Goal: Transaction & Acquisition: Purchase product/service

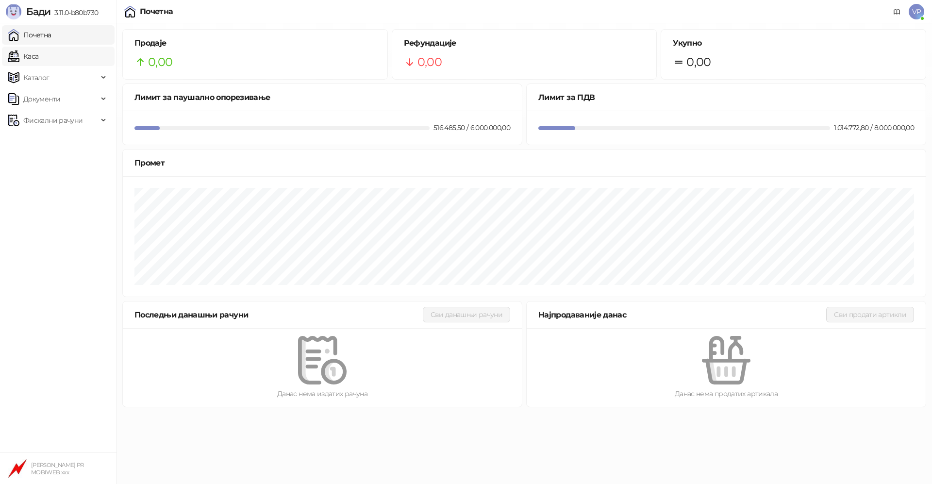
click at [37, 50] on link "Каса" at bounding box center [23, 56] width 31 height 19
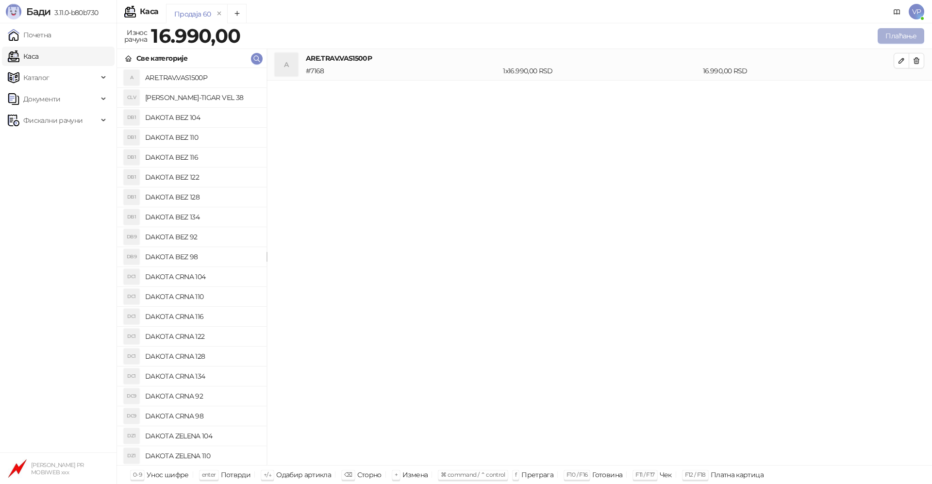
click at [900, 33] on button "Плаћање" at bounding box center [900, 36] width 47 height 16
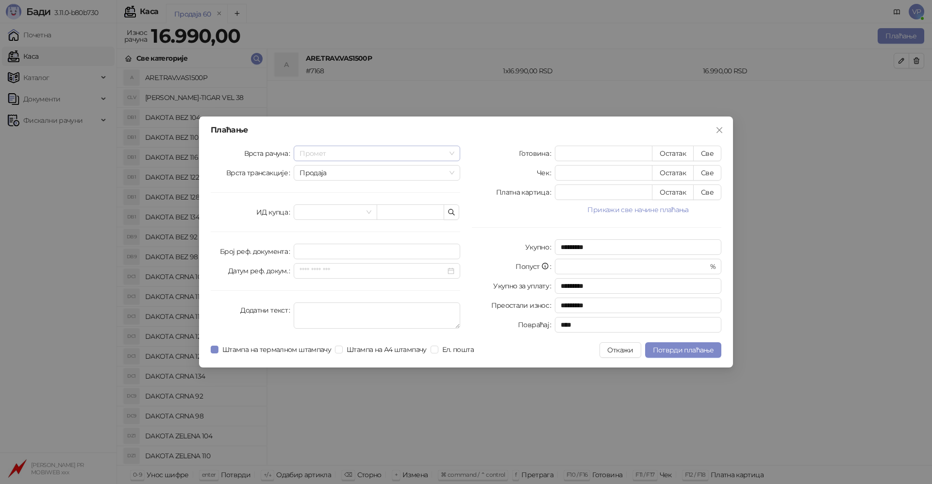
click at [452, 153] on span "Промет" at bounding box center [376, 153] width 155 height 15
click at [336, 174] on div "Промет" at bounding box center [376, 172] width 151 height 11
click at [451, 172] on span "Продаја" at bounding box center [376, 172] width 155 height 15
click at [342, 190] on div "Продаја" at bounding box center [376, 192] width 151 height 11
click at [368, 210] on span at bounding box center [334, 212] width 71 height 15
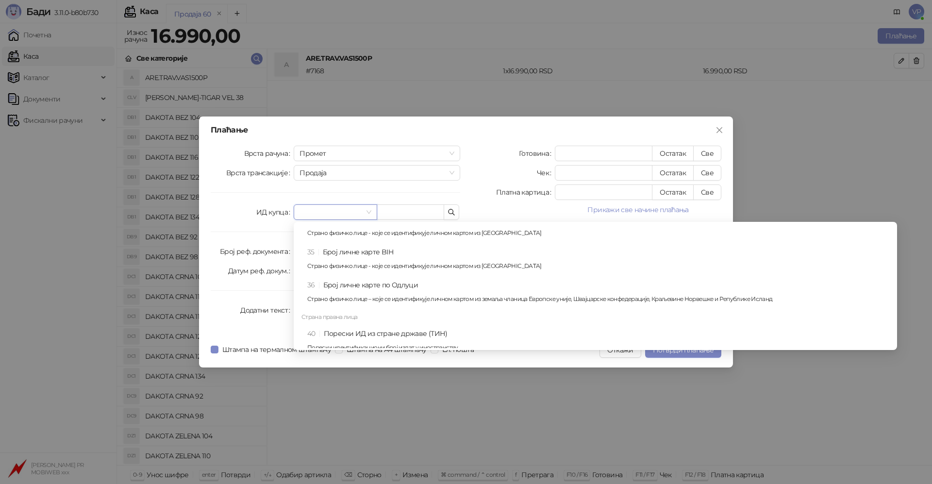
scroll to position [596, 0]
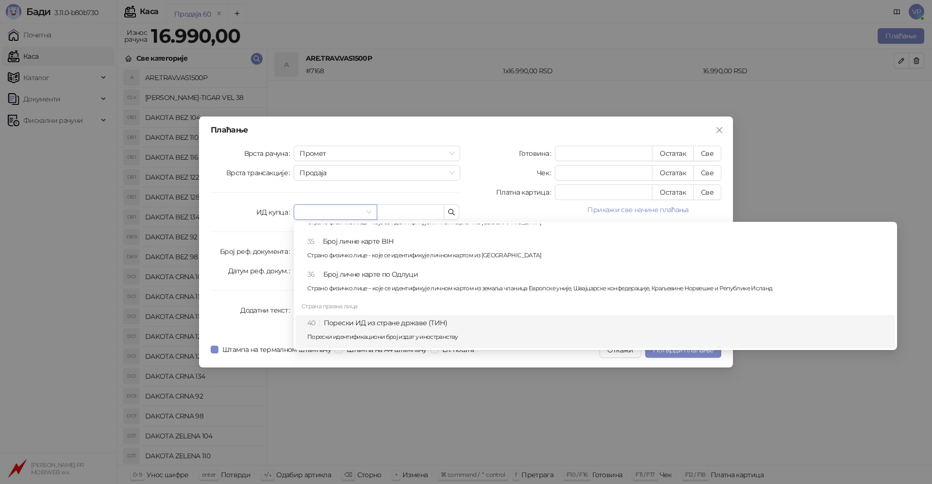
click at [393, 320] on div "40 Порески ИД из стране државе (ТИН) Порески идентификациони број издат у иност…" at bounding box center [598, 331] width 582 height 28
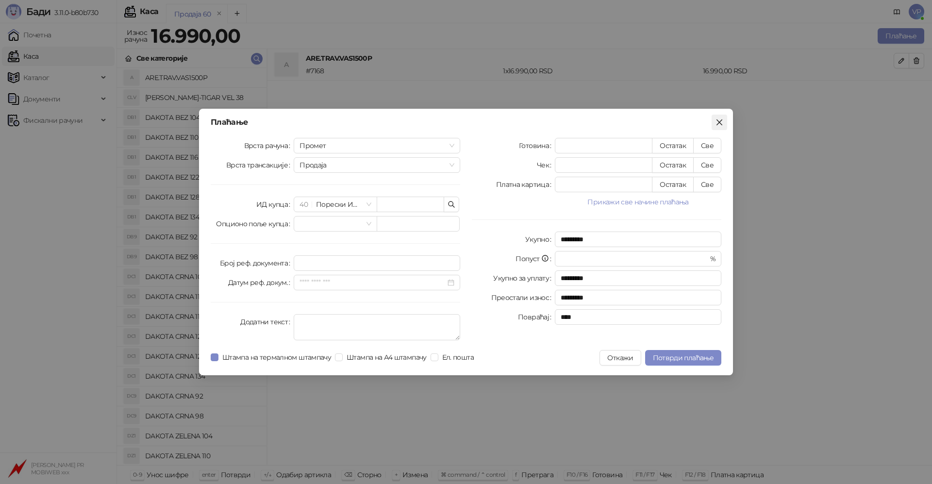
click at [718, 121] on icon "close" at bounding box center [719, 122] width 6 height 6
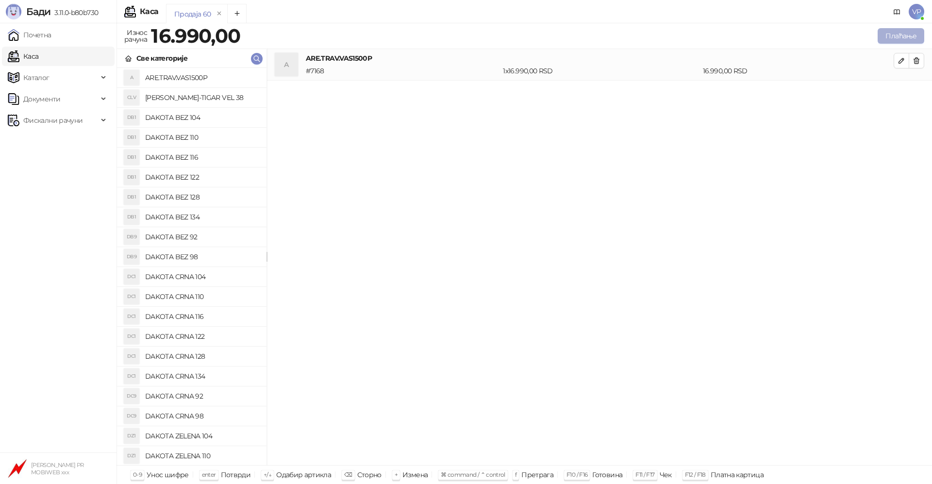
click at [891, 32] on button "Плаћање" at bounding box center [900, 36] width 47 height 16
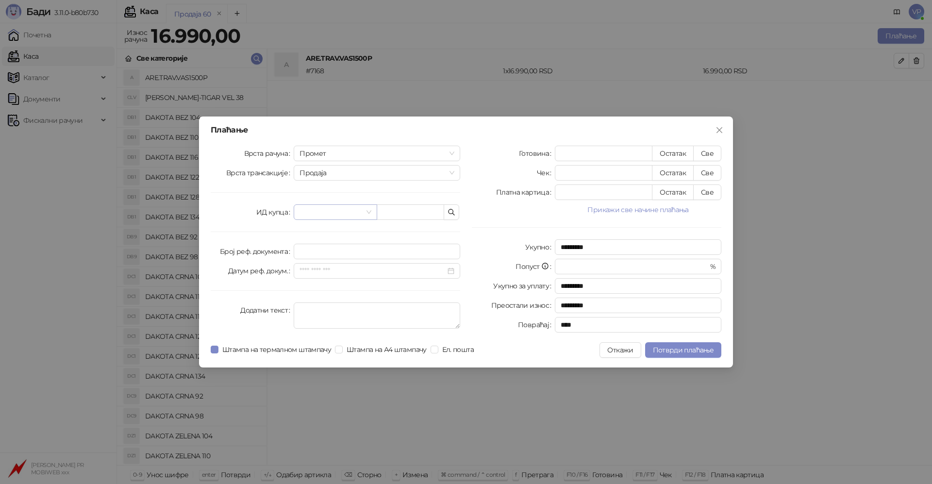
click at [368, 212] on span at bounding box center [334, 212] width 71 height 15
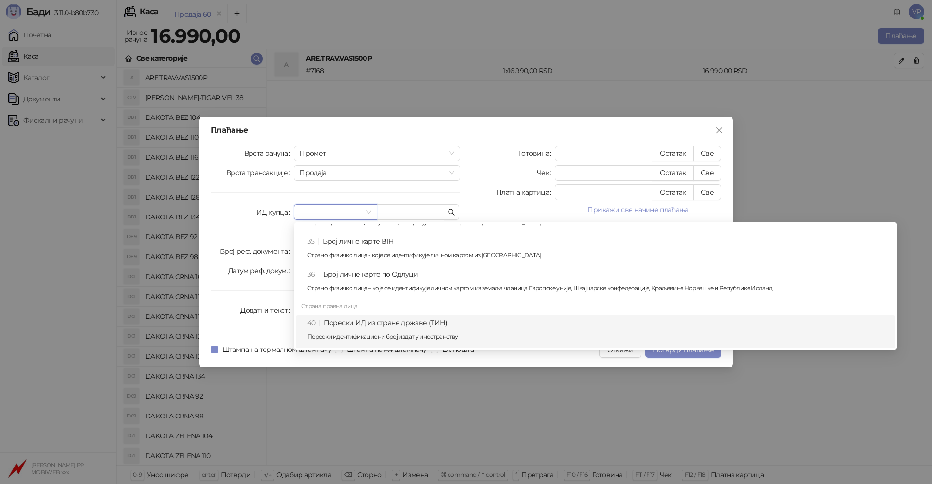
click at [393, 325] on div "40 Порески ИД из стране државе (ТИН) Порески идентификациони број издат у иност…" at bounding box center [598, 331] width 582 height 28
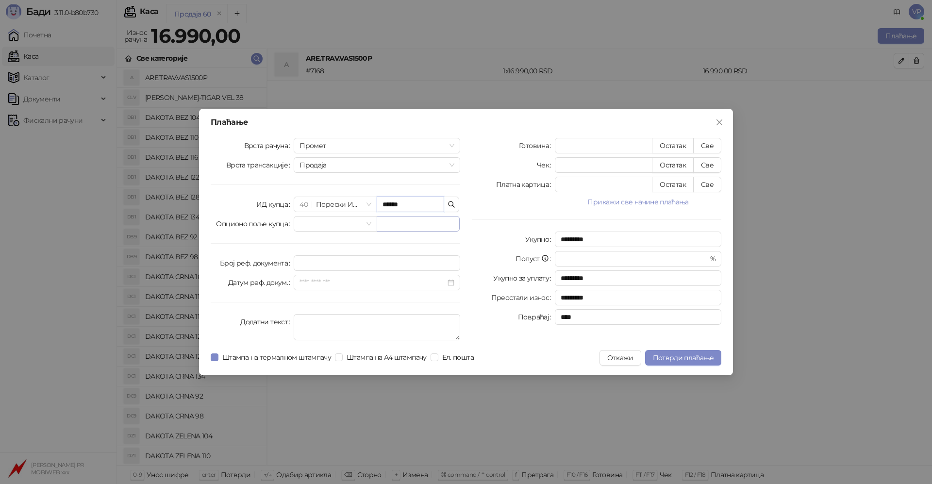
type input "******"
click at [593, 239] on input "*********" at bounding box center [638, 239] width 166 height 16
click at [412, 205] on input "******" at bounding box center [410, 205] width 67 height 16
click at [451, 204] on icon "button" at bounding box center [451, 204] width 8 height 8
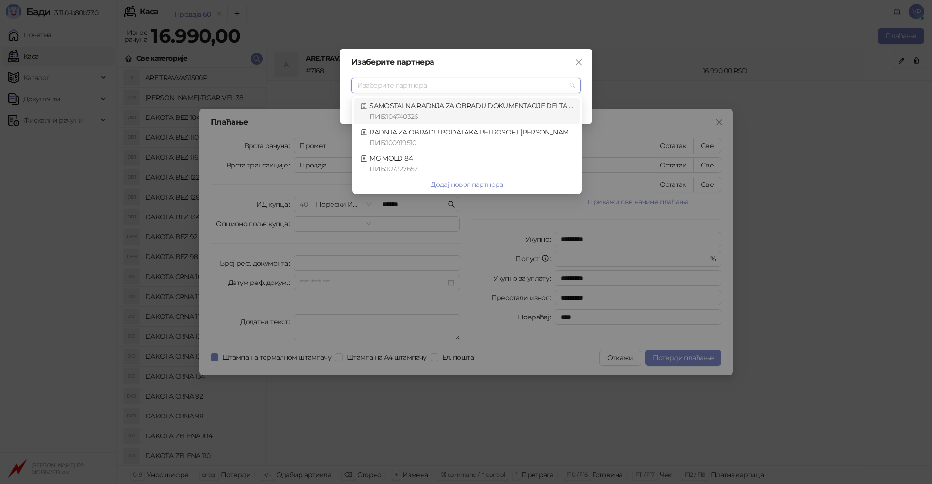
click at [425, 110] on div "SAMOSTALNA RADNJA ZA OBRADU DOKUMENTACIJE DELTA FX [PERSON_NAME] PR NOVO SELO П…" at bounding box center [467, 110] width 214 height 21
type input "*********"
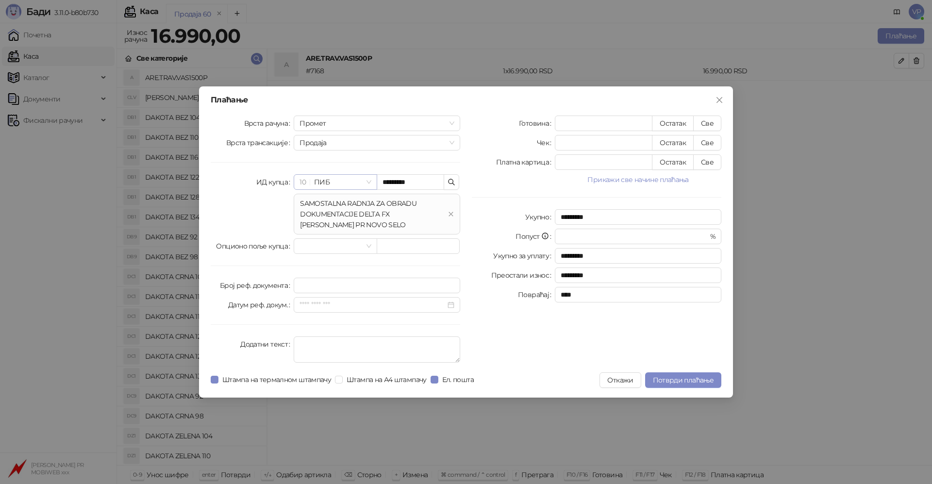
click at [370, 183] on span "10 ПИБ" at bounding box center [334, 182] width 71 height 15
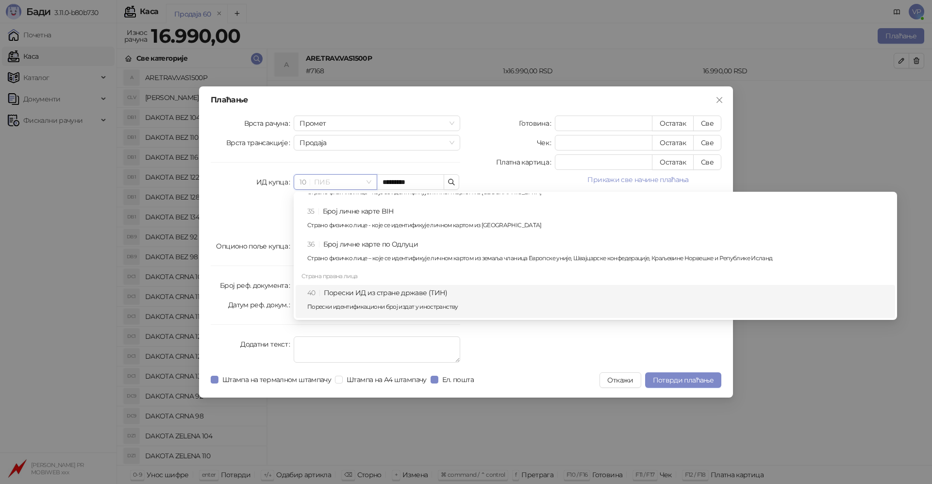
click at [373, 294] on div "40 Порески ИД из стране државе (ТИН) Порески идентификациони број издат у иност…" at bounding box center [598, 301] width 582 height 28
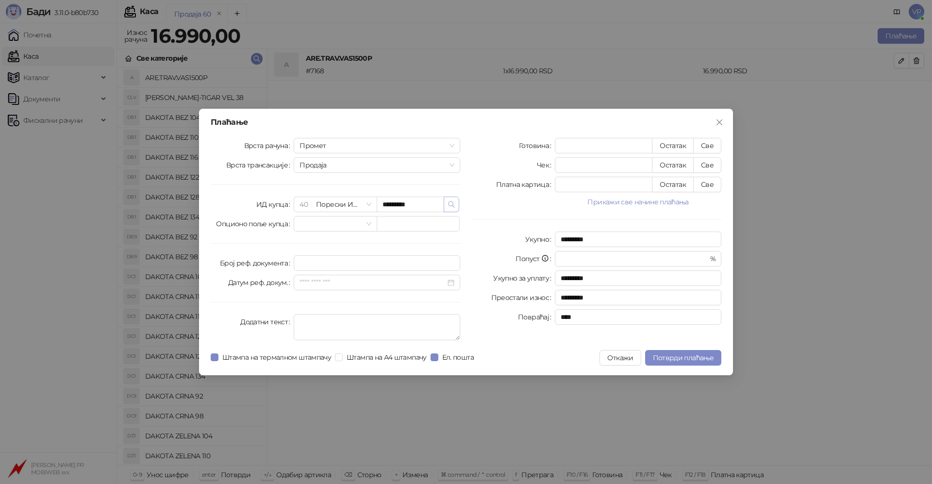
click at [452, 204] on icon "button" at bounding box center [451, 204] width 8 height 8
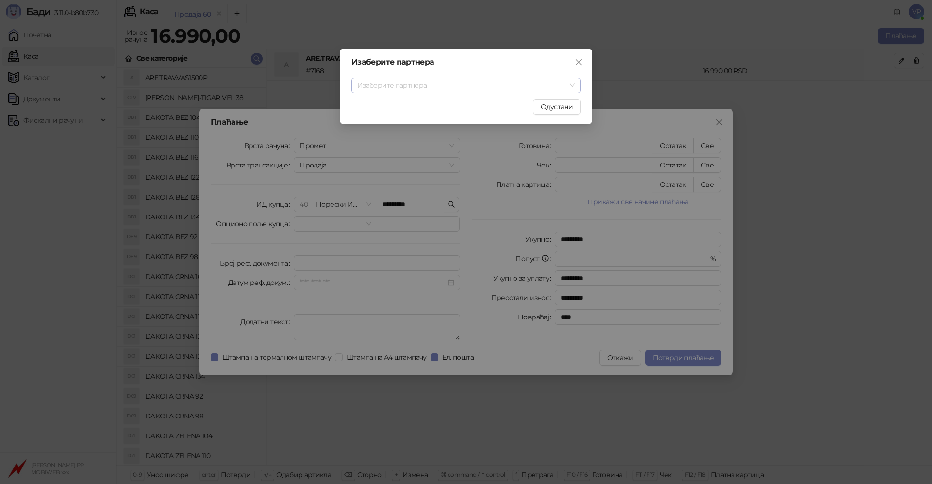
click at [458, 85] on input "search" at bounding box center [461, 85] width 209 height 15
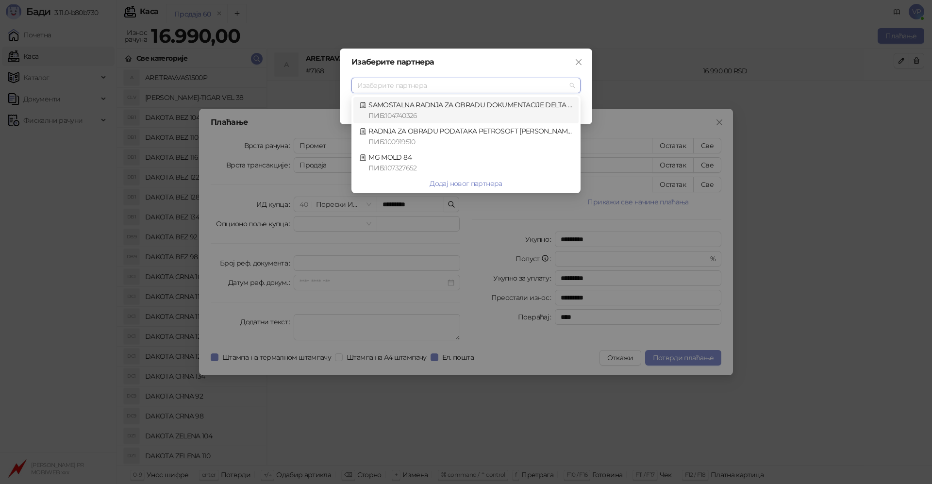
click at [448, 107] on div "SAMOSTALNA RADNJA ZA OBRADU DOKUMENTACIJE DELTA FX [PERSON_NAME] PR NOVO SELO П…" at bounding box center [466, 109] width 214 height 21
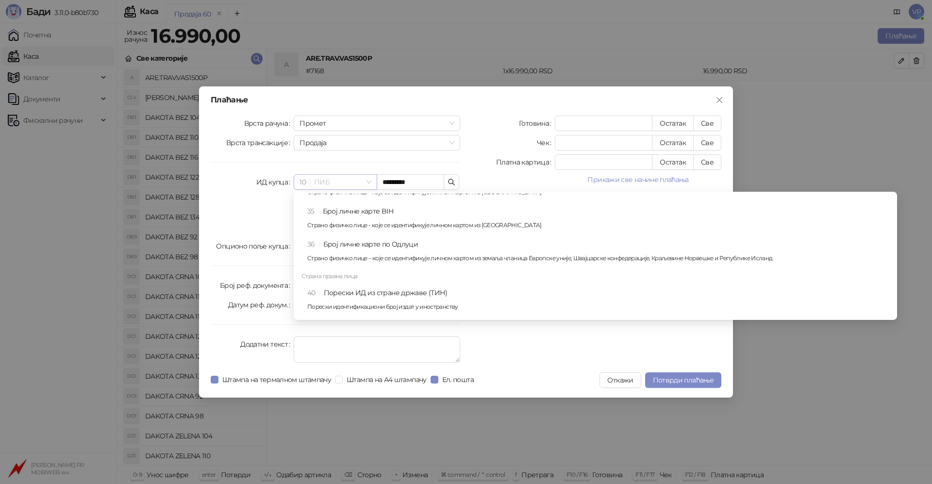
click at [369, 181] on span "10 ПИБ" at bounding box center [334, 182] width 71 height 15
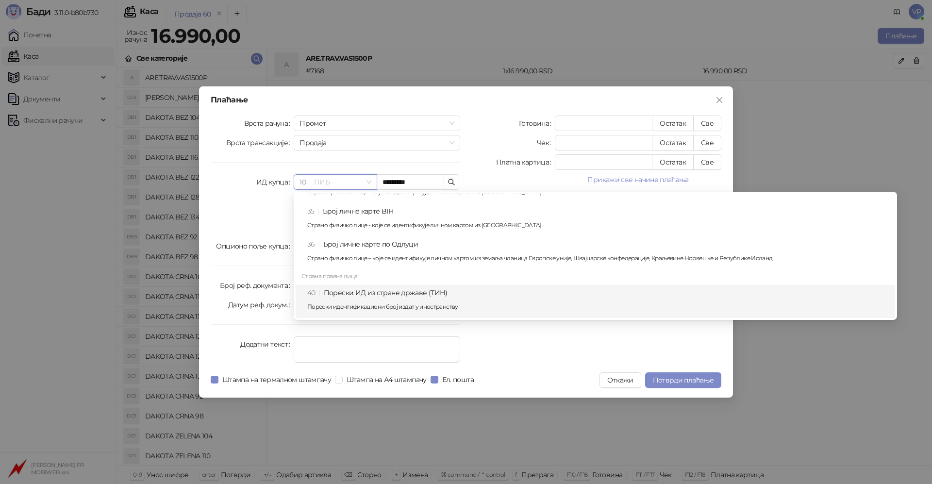
click at [361, 295] on div "40 Порески ИД из стране државе (ТИН) Порески идентификациони број издат у иност…" at bounding box center [598, 301] width 582 height 28
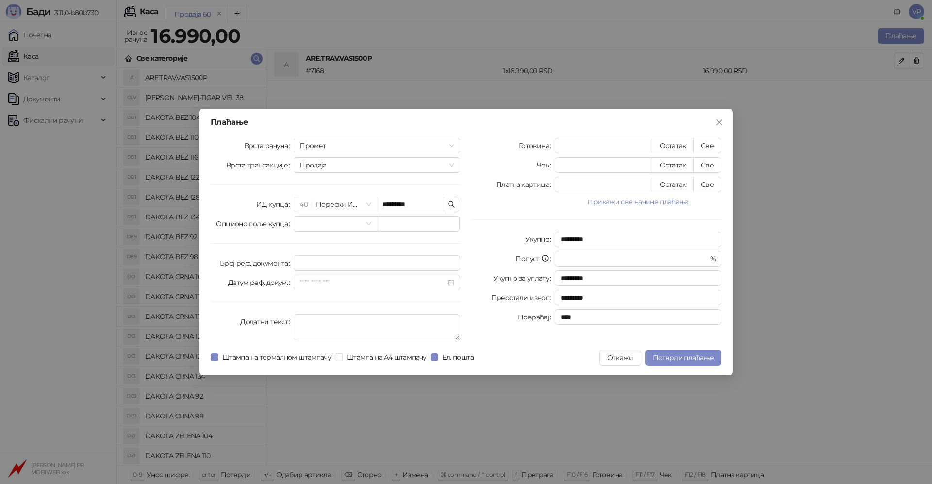
click at [324, 237] on div "Врста рачуна Промет Врста трансакције Продаја ИД купца 40 Порески ИД из стране …" at bounding box center [335, 241] width 261 height 206
click at [398, 228] on input "text" at bounding box center [418, 224] width 83 height 16
click at [389, 241] on div "Врста рачуна Промет Врста трансакције Продаја ИД купца 40 Порески ИД из стране …" at bounding box center [335, 241] width 261 height 206
click at [709, 183] on button "Све" at bounding box center [707, 185] width 28 height 16
type input "*****"
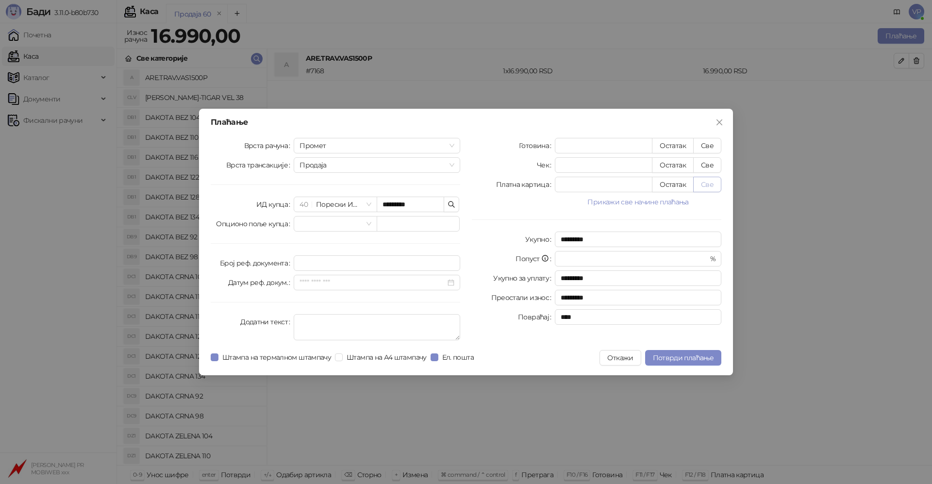
type input "****"
click at [678, 355] on span "Потврди плаћање" at bounding box center [683, 357] width 61 height 9
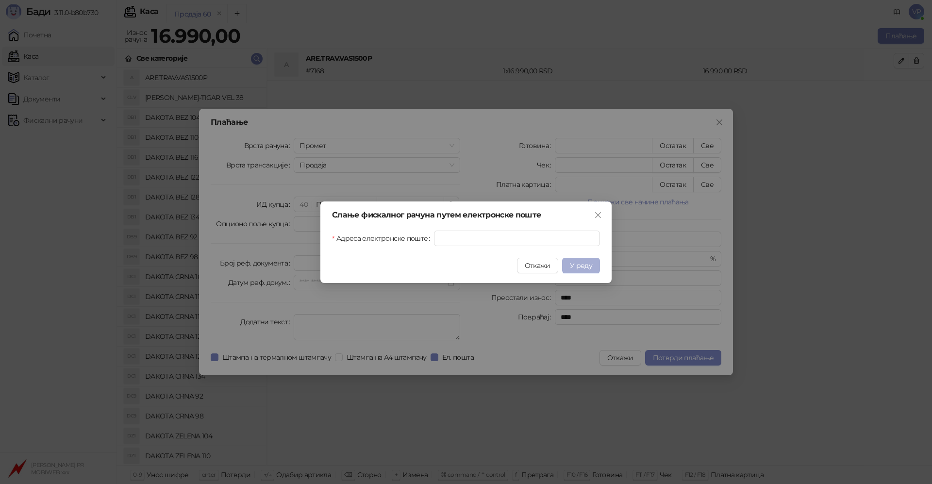
click at [586, 263] on span "У реду" at bounding box center [581, 265] width 22 height 9
click at [548, 264] on span "Откажи" at bounding box center [538, 265] width 26 height 9
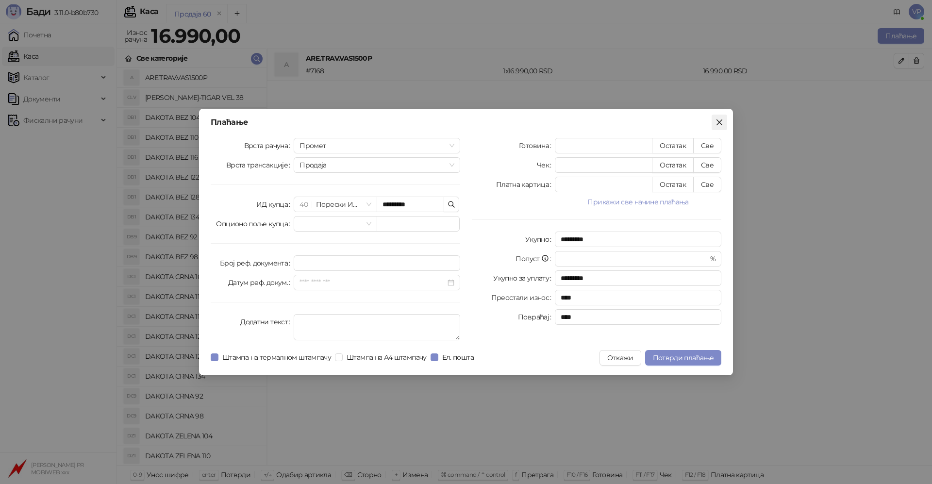
click at [723, 121] on span "Close" at bounding box center [719, 122] width 16 height 8
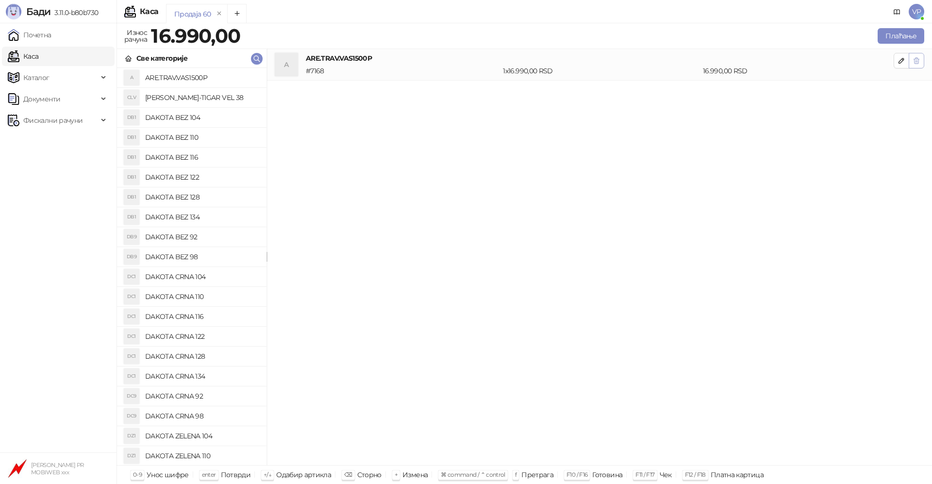
click at [914, 61] on icon "button" at bounding box center [916, 61] width 5 height 6
